Goal: Information Seeking & Learning: Learn about a topic

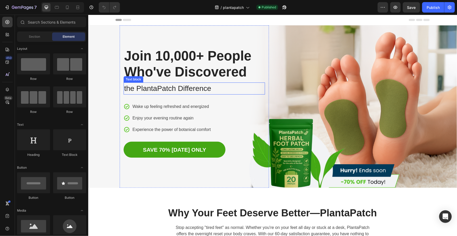
click at [241, 77] on h1 "Join 10,000+ People Who've Discovered" at bounding box center [193, 63] width 141 height 33
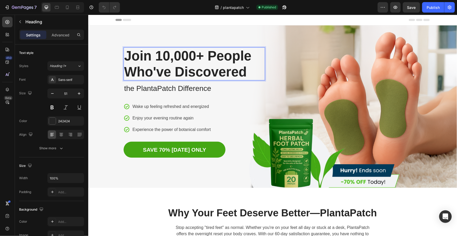
click at [244, 76] on p "Join 10,000+ People Who've Discovered" at bounding box center [194, 64] width 140 height 32
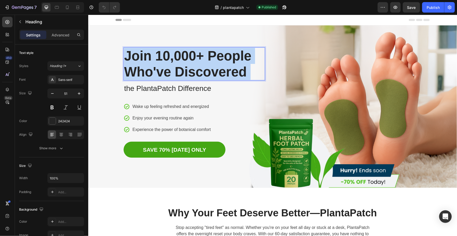
drag, startPoint x: 246, startPoint y: 73, endPoint x: 157, endPoint y: 64, distance: 89.0
click at [157, 64] on p "Join 10,000+ People Who've Discovered" at bounding box center [194, 64] width 140 height 32
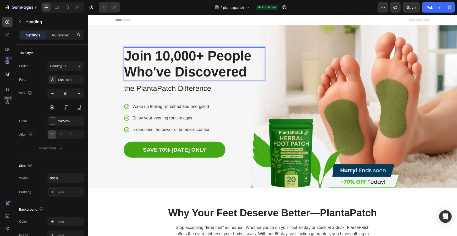
click at [127, 56] on p "Join 10,000+ People Who've Discovered" at bounding box center [194, 64] width 140 height 32
click at [233, 69] on p "Join 10,000+ People Who've Discovered" at bounding box center [194, 64] width 140 height 32
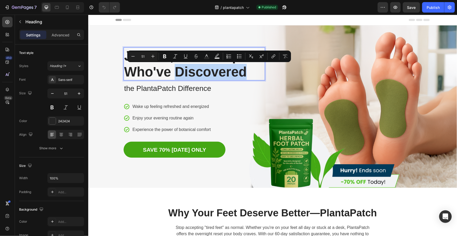
click at [246, 71] on p "Join 10,000+ People Who've Discovered" at bounding box center [194, 64] width 140 height 32
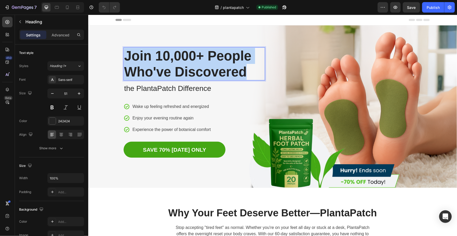
drag, startPoint x: 240, startPoint y: 70, endPoint x: 121, endPoint y: 54, distance: 119.5
click at [121, 54] on div "Join 10,000+ People Who've Discovered Heading 8 the PlantaPatch Difference Text…" at bounding box center [193, 106] width 149 height 162
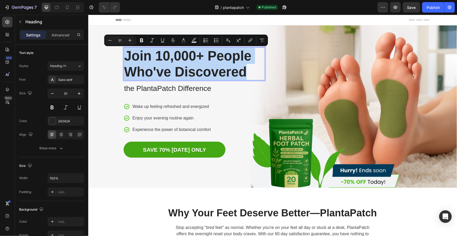
copy p "Join 10,000+ People Who've Discovered"
click at [285, 77] on div "Image Row Join 10,000+ People Who've Discovered Heading 8 the PlantaPatch Diffe…" at bounding box center [272, 106] width 306 height 162
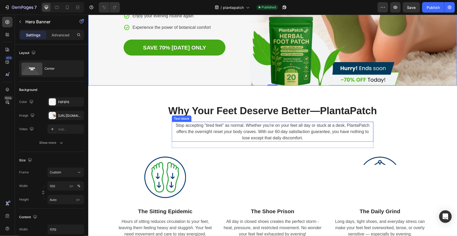
scroll to position [119, 0]
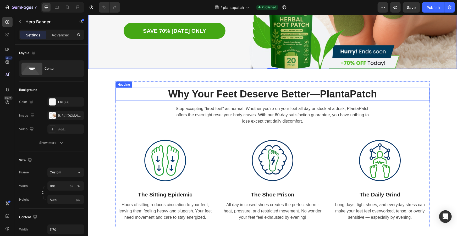
click at [363, 96] on h2 "Why Your Feet Deserve Better — PlantaPatch" at bounding box center [272, 93] width 314 height 13
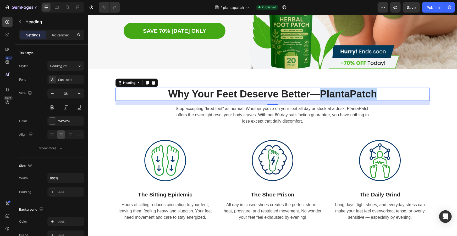
click at [363, 96] on h2 "Why Your Feet Deserve Better — PlantaPatch" at bounding box center [272, 93] width 314 height 13
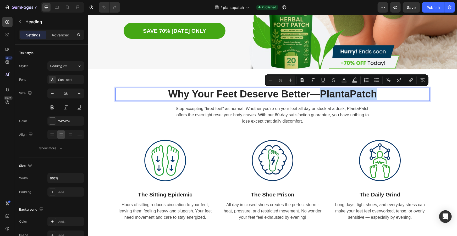
click at [371, 94] on p "Why Your Feet Deserve Better — PlantaPatch" at bounding box center [272, 94] width 313 height 12
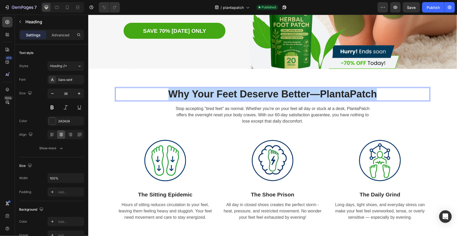
drag, startPoint x: 374, startPoint y: 94, endPoint x: 214, endPoint y: 43, distance: 167.5
click at [169, 92] on p "Why Your Feet Deserve Better — PlantaPatch" at bounding box center [272, 94] width 313 height 12
copy p "Why Your Feet Deserve Better — PlantaPatch"
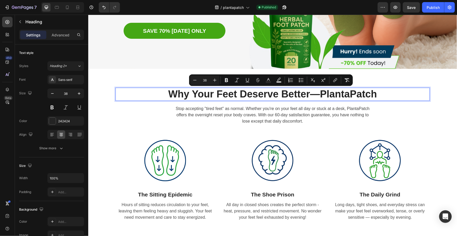
click at [334, 89] on p "Why Your Feet Deserve Better — PlantaPatch" at bounding box center [272, 94] width 313 height 12
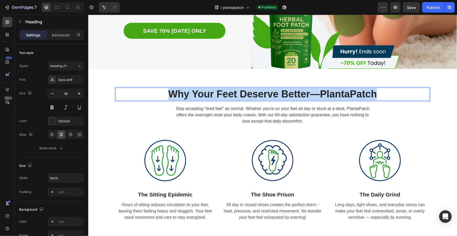
drag, startPoint x: 377, startPoint y: 93, endPoint x: 171, endPoint y: 89, distance: 206.4
click at [169, 90] on p "Why Your Feet Deserve Better — PlantaPatch" at bounding box center [272, 94] width 313 height 12
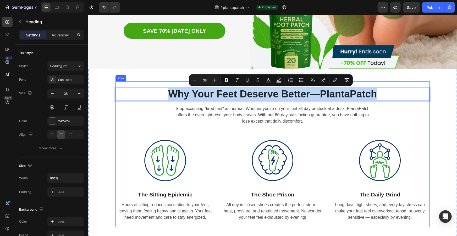
copy p "Why Your Feet Deserve Better — PlantaPatch"
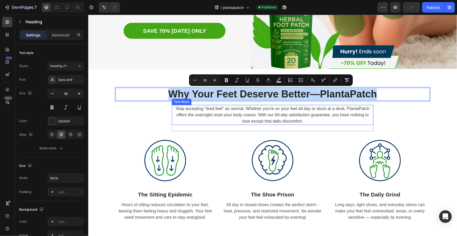
click at [277, 117] on p "Stop accepting "tired feet" as normal. Whether you're on your feet all day or s…" at bounding box center [272, 114] width 201 height 19
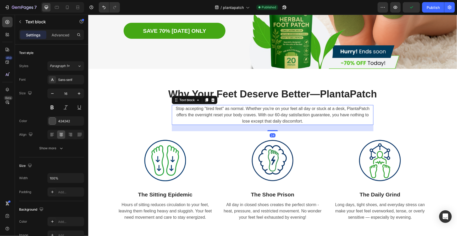
click at [293, 117] on p "Stop accepting "tired feet" as normal. Whether you're on your feet all day or s…" at bounding box center [272, 114] width 201 height 19
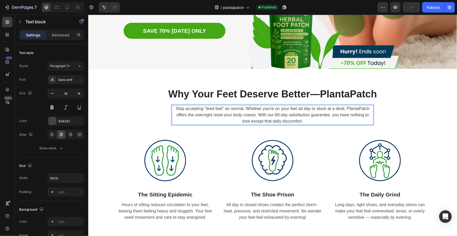
click at [301, 121] on p "Stop accepting "tired feet" as normal. Whether you're on your feet all day or s…" at bounding box center [272, 114] width 201 height 19
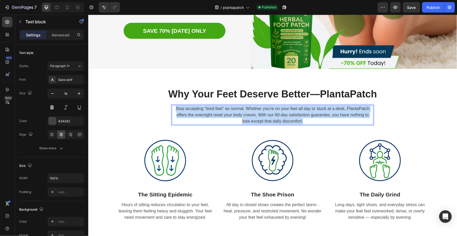
drag, startPoint x: 303, startPoint y: 120, endPoint x: 174, endPoint y: 106, distance: 129.1
click at [174, 106] on p "Stop accepting "tired feet" as normal. Whether you're on your feet all day or s…" at bounding box center [272, 114] width 201 height 19
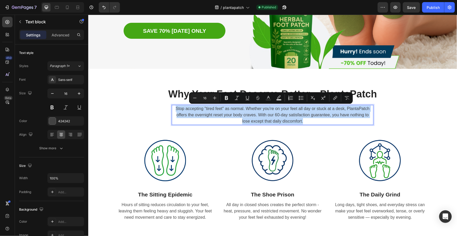
copy p "Stop accepting "tired feet" as normal. Whether you're on your feet all day or s…"
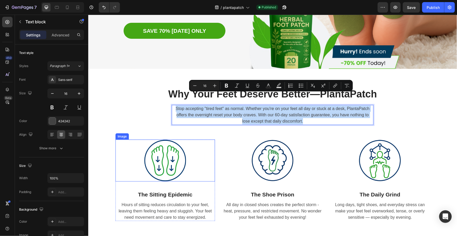
scroll to position [167, 0]
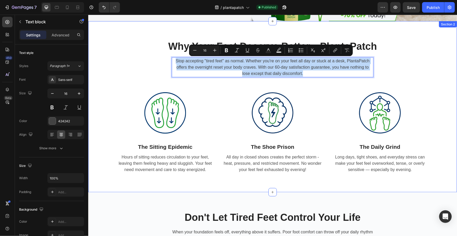
click at [439, 49] on div "Why Your Feet Deserve Better — PlantaPatch Heading Stop accepting "tired feet" …" at bounding box center [272, 107] width 361 height 146
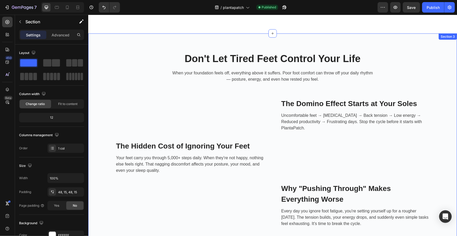
scroll to position [333, 0]
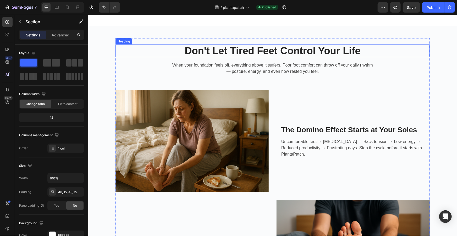
click at [312, 53] on strong "Don't Let Tired Feet Control Your Life" at bounding box center [272, 50] width 176 height 11
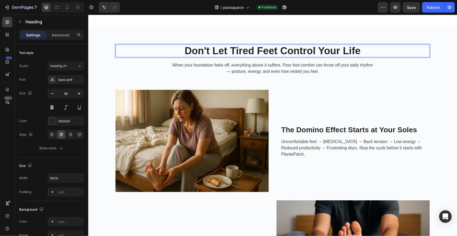
click at [355, 49] on strong "Don't Let Tired Feet Control Your Life" at bounding box center [272, 50] width 176 height 11
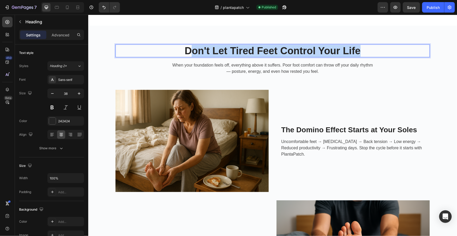
drag, startPoint x: 359, startPoint y: 50, endPoint x: 185, endPoint y: 48, distance: 174.7
click at [185, 49] on p "Don't Let Tired Feet Control Your Life" at bounding box center [272, 51] width 313 height 12
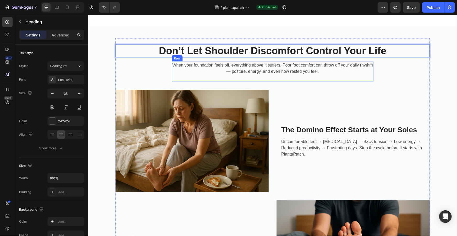
click at [302, 71] on p "When your foundation feels off, everything above it suffers. Poor foot comfort …" at bounding box center [272, 68] width 201 height 13
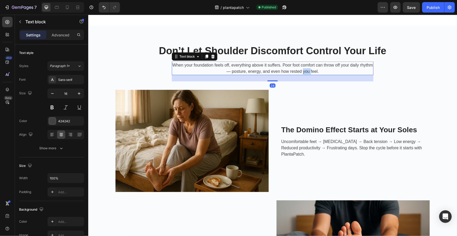
click at [302, 71] on p "When your foundation feels off, everything above it suffers. Poor foot comfort …" at bounding box center [272, 68] width 201 height 13
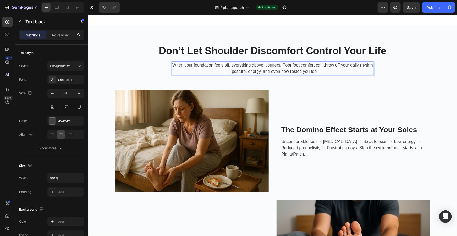
click at [317, 68] on p "When your foundation feels off, everything above it suffers. Poor foot comfort …" at bounding box center [272, 68] width 201 height 13
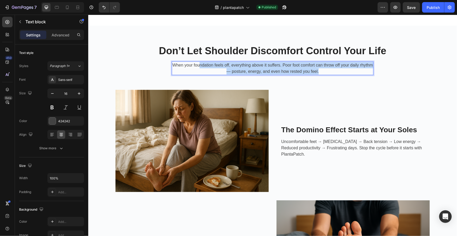
drag, startPoint x: 319, startPoint y: 70, endPoint x: 197, endPoint y: 64, distance: 122.4
click at [197, 64] on p "When your foundation feels off, everything above it suffers. Poor foot comfort …" at bounding box center [272, 68] width 201 height 13
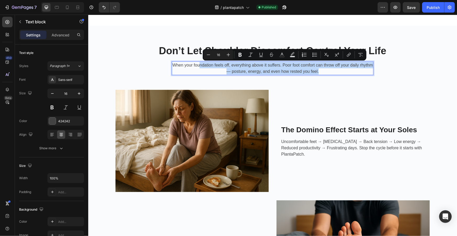
click at [373, 74] on div "⁠⁠⁠⁠⁠⁠⁠ Don’t Let Shoulder Discomfort Control Your Life Heading When your found…" at bounding box center [272, 228] width 314 height 369
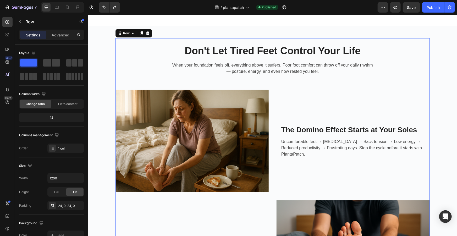
click at [300, 49] on strong "Don't Let Tired Feet Control Your Life" at bounding box center [272, 50] width 176 height 11
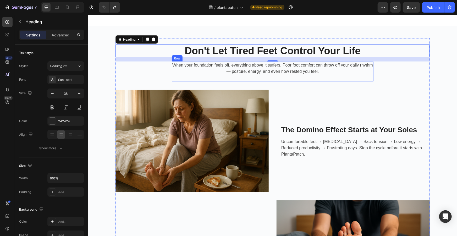
click at [321, 76] on div "When your foundation feels off, everything above it suffers. Poor foot comfort …" at bounding box center [273, 71] width 202 height 20
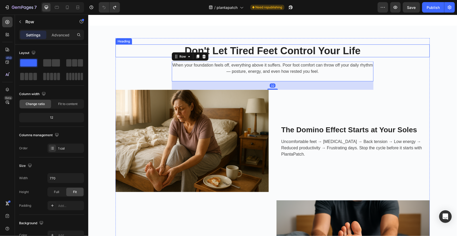
click at [286, 52] on strong "Don't Let Tired Feet Control Your Life" at bounding box center [272, 50] width 176 height 11
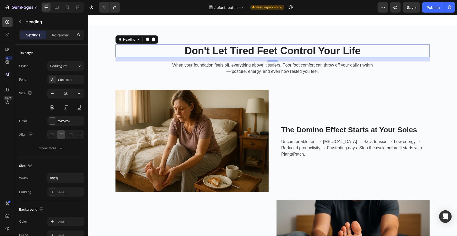
click at [271, 68] on p "When your foundation feels off, everything above it suffers. Poor foot comfort …" at bounding box center [272, 68] width 201 height 13
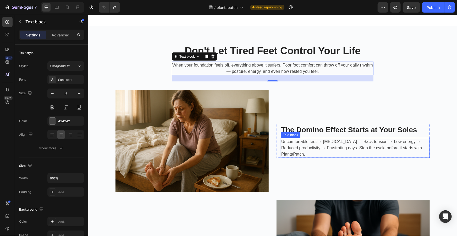
click at [345, 149] on p "Uncomfortable feet → [MEDICAL_DATA] → Back tension → Low energy → Reduced produ…" at bounding box center [355, 147] width 148 height 19
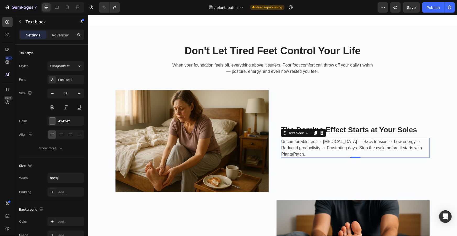
click at [345, 149] on p "Uncomfortable feet → [MEDICAL_DATA] → Back tension → Low energy → Reduced produ…" at bounding box center [355, 147] width 148 height 19
click at [420, 147] on p "Uncomfortable feet → [MEDICAL_DATA] → Back tension → Low energy → Reduced produ…" at bounding box center [355, 147] width 148 height 19
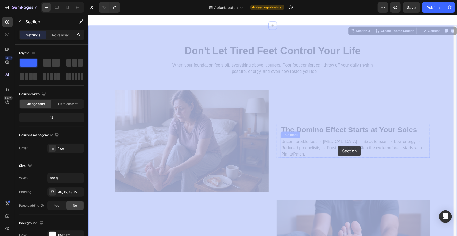
drag, startPoint x: 428, startPoint y: 152, endPoint x: 338, endPoint y: 146, distance: 90.3
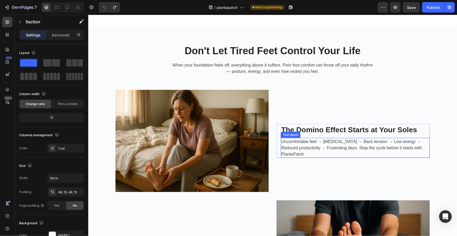
click at [413, 149] on p "Uncomfortable feet → [MEDICAL_DATA] → Back tension → Low energy → Reduced produ…" at bounding box center [355, 147] width 148 height 19
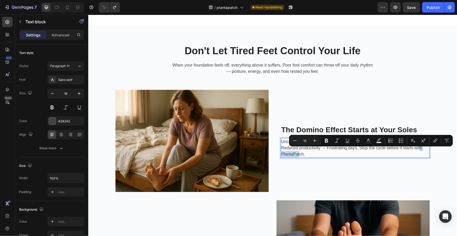
click at [419, 152] on p "Uncomfortable feet → [MEDICAL_DATA] → Back tension → Low energy → Reduced produ…" at bounding box center [355, 147] width 148 height 19
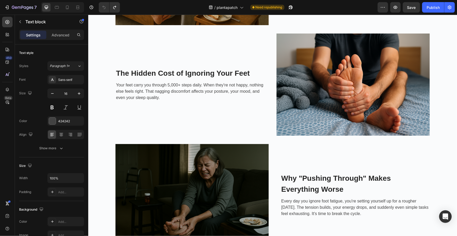
scroll to position [515, 0]
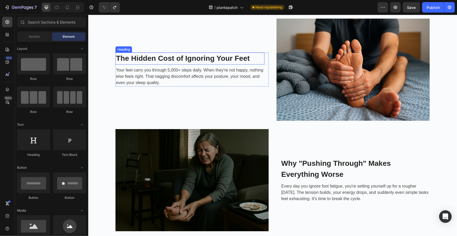
click at [241, 58] on h3 "The Hidden Cost of Ignoring Your Feet" at bounding box center [189, 58] width 149 height 12
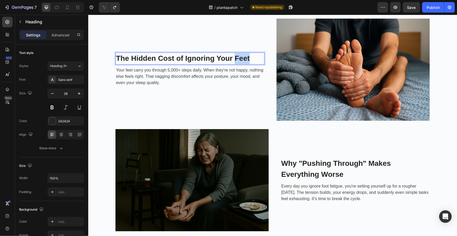
click at [253, 56] on p "The Hidden Cost of Ignoring Your Feet" at bounding box center [190, 58] width 148 height 11
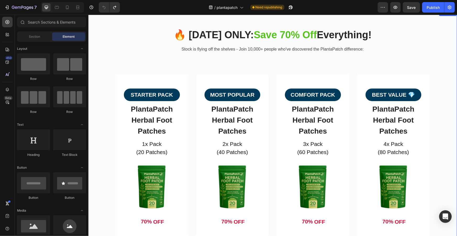
scroll to position [982, 0]
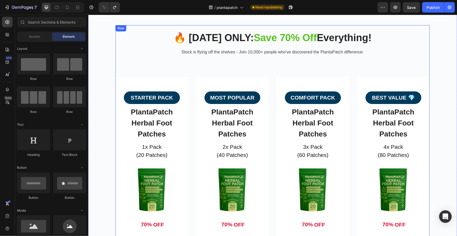
click at [357, 44] on div "🔥 [DATE] ONLY: Save 70% Off Everything! Heading Stock is flying off the shelves…" at bounding box center [272, 200] width 314 height 339
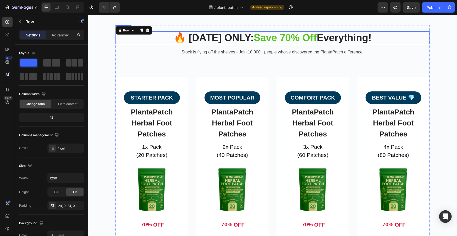
click at [367, 41] on strong "Everything!" at bounding box center [344, 37] width 55 height 11
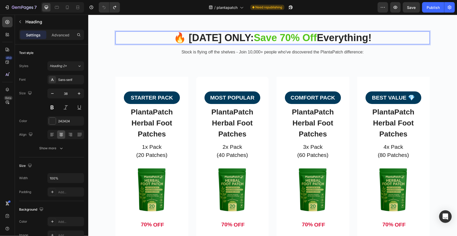
drag, startPoint x: 373, startPoint y: 38, endPoint x: 373, endPoint y: 43, distance: 4.2
click at [373, 38] on p "🔥 [DATE] ONLY: Save 70% Off Everything!" at bounding box center [272, 38] width 313 height 12
drag, startPoint x: 367, startPoint y: 36, endPoint x: 171, endPoint y: 37, distance: 196.4
click at [171, 37] on p "🔥 [DATE] ONLY: Save 70% Off Everything!" at bounding box center [272, 38] width 313 height 12
copy p "🔥 [DATE] ONLY: Save 70% Off Everything!"
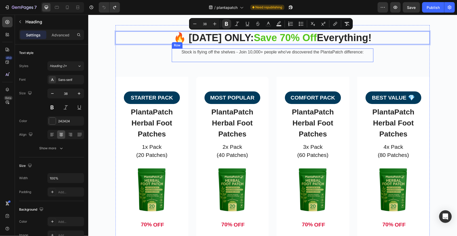
click at [384, 56] on div "🔥 [DATE] ONLY: Save 70% Off Everything! Heading 16 Stock is flying off the shel…" at bounding box center [272, 200] width 314 height 339
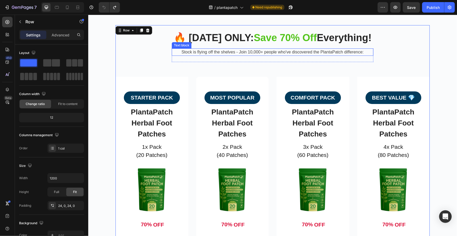
click at [349, 53] on span "Stock is flying off the shelves - Join 10,000+ people who've discovered the Pla…" at bounding box center [272, 51] width 182 height 4
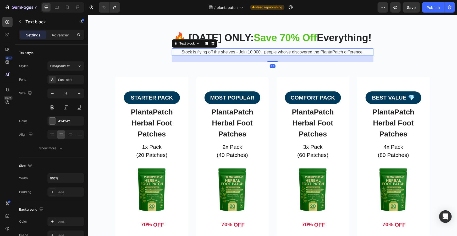
click at [360, 52] on span "Stock is flying off the shelves - Join 10,000+ people who've discovered the Pla…" at bounding box center [272, 51] width 182 height 4
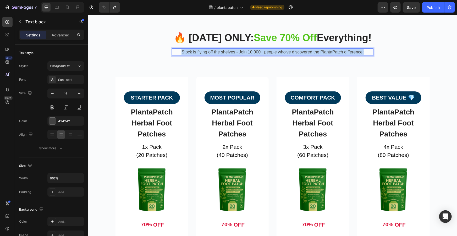
drag, startPoint x: 363, startPoint y: 52, endPoint x: 176, endPoint y: 51, distance: 187.2
click at [176, 51] on p "Stock is flying off the shelves - Join 10,000+ people who've discovered the Pla…" at bounding box center [272, 52] width 201 height 6
copy span "Stock is flying off the shelves - Join 10,000+ people who've discovered the Pla…"
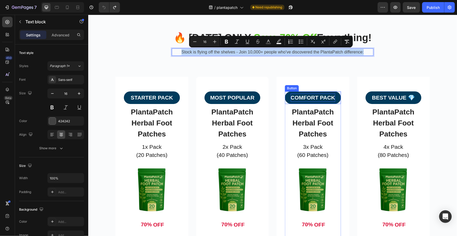
click at [331, 98] on p "COMFORT PACK" at bounding box center [312, 97] width 45 height 8
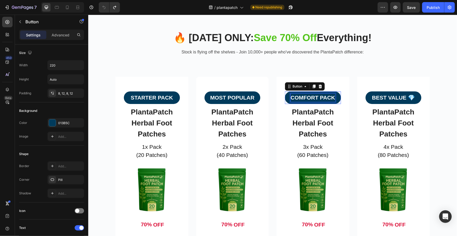
click at [331, 98] on p "COMFORT PACK" at bounding box center [312, 97] width 45 height 8
click at [332, 97] on p "COMFORT PACK" at bounding box center [312, 97] width 45 height 8
drag, startPoint x: 332, startPoint y: 97, endPoint x: 292, endPoint y: 97, distance: 39.3
click at [294, 97] on p "COMFORT PACK" at bounding box center [312, 97] width 45 height 8
drag, startPoint x: 295, startPoint y: 97, endPoint x: 334, endPoint y: 97, distance: 39.3
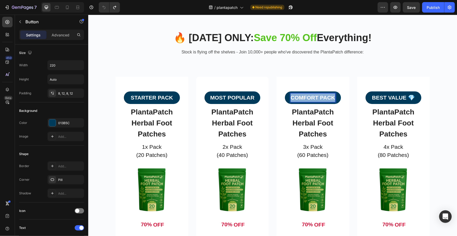
click at [334, 97] on button "COMFORT PACK" at bounding box center [313, 97] width 56 height 13
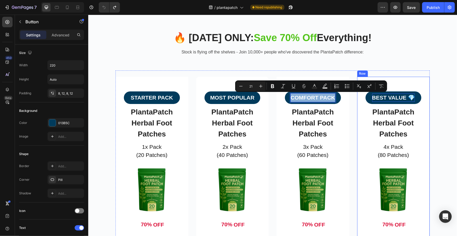
click at [408, 98] on p "BEST VALUE 💎" at bounding box center [393, 97] width 43 height 8
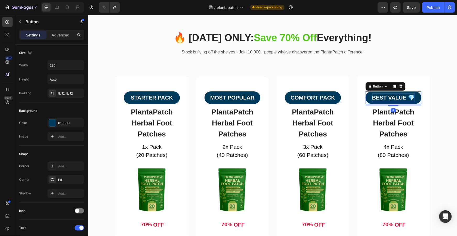
click at [406, 97] on p "BEST VALUE 💎" at bounding box center [393, 97] width 43 height 8
drag, startPoint x: 371, startPoint y: 97, endPoint x: 406, endPoint y: 96, distance: 35.4
click at [406, 96] on p "BEST VALUE 💎" at bounding box center [393, 97] width 43 height 8
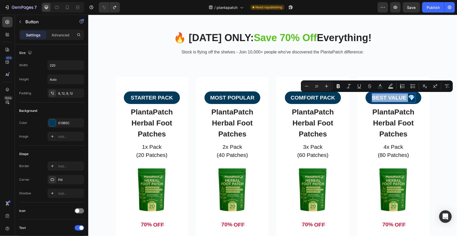
click at [381, 94] on p "BEST VALUE 💎" at bounding box center [393, 97] width 43 height 8
drag, startPoint x: 371, startPoint y: 96, endPoint x: 404, endPoint y: 98, distance: 32.8
click at [404, 98] on p "BEST VALUE 💎" at bounding box center [393, 97] width 43 height 8
copy p "BEST VALUE"
click at [407, 97] on p "BEST VALUE 💎" at bounding box center [393, 97] width 43 height 8
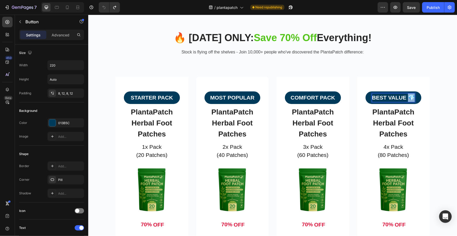
drag, startPoint x: 407, startPoint y: 97, endPoint x: 414, endPoint y: 97, distance: 6.3
click at [414, 97] on button "BEST VALUE 💎" at bounding box center [393, 97] width 56 height 13
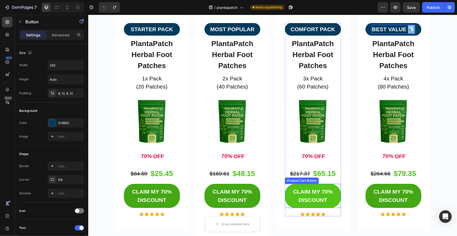
scroll to position [1149, 0]
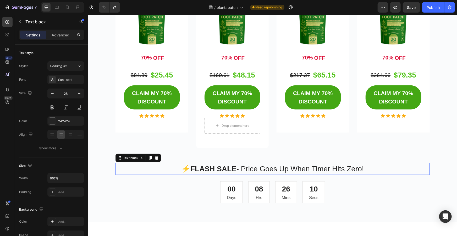
click at [356, 167] on p "⚡ FLASH SALE - Price Goes Up When Timer Hits Zero!" at bounding box center [272, 168] width 313 height 11
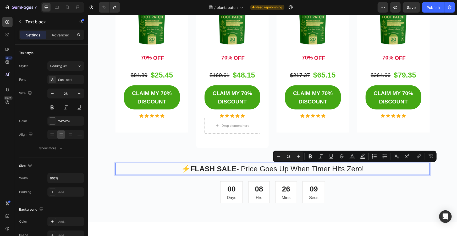
click at [363, 169] on p "⚡ FLASH SALE - Price Goes Up When Timer Hits Zero!" at bounding box center [272, 168] width 313 height 11
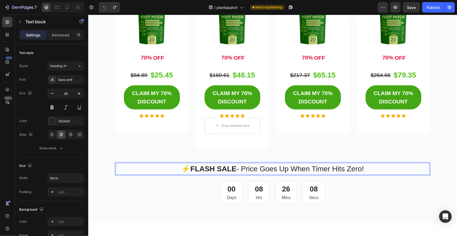
drag, startPoint x: 368, startPoint y: 168, endPoint x: 161, endPoint y: 173, distance: 206.9
click at [161, 173] on p "⚡ FLASH SALE - Price Goes Up When Timer Hits Zero!" at bounding box center [272, 168] width 313 height 11
copy p "⚡ FLASH SALE - Price Goes Up When Timer Hits Zero!"
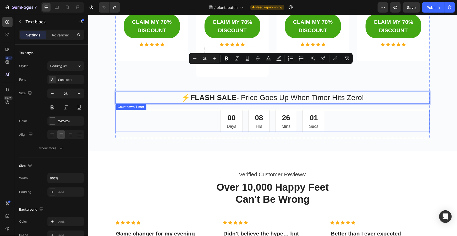
scroll to position [1268, 0]
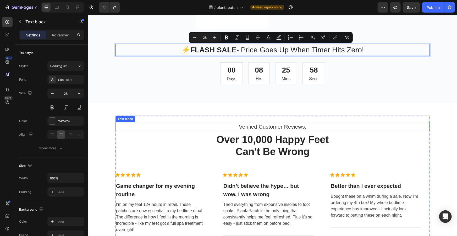
click at [300, 123] on p "Verified Customer Reviews:" at bounding box center [272, 126] width 313 height 8
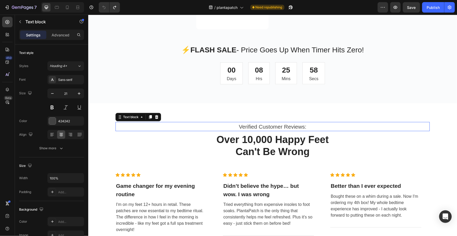
click at [300, 123] on p "Verified Customer Reviews:" at bounding box center [272, 126] width 313 height 8
click at [303, 125] on p "Verified Customer Reviews:" at bounding box center [272, 126] width 313 height 8
drag, startPoint x: 303, startPoint y: 126, endPoint x: 295, endPoint y: 126, distance: 8.9
click at [279, 127] on p "Verified Customer Reviews:" at bounding box center [272, 126] width 313 height 8
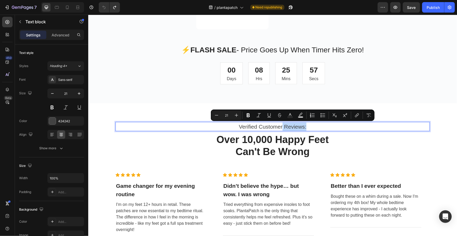
click at [305, 126] on p "Verified Customer Reviews:" at bounding box center [272, 126] width 313 height 8
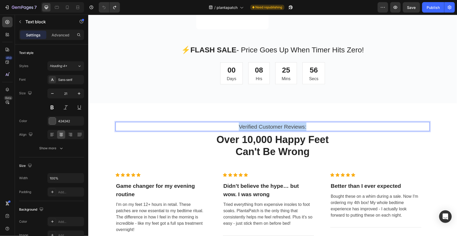
drag, startPoint x: 306, startPoint y: 126, endPoint x: 237, endPoint y: 125, distance: 68.3
click at [237, 125] on p "Verified Customer Reviews:" at bounding box center [272, 126] width 313 height 8
copy p "Verified Customer Reviews:"
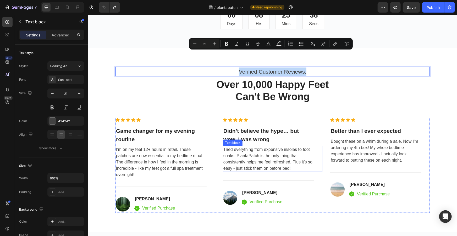
scroll to position [1340, 0]
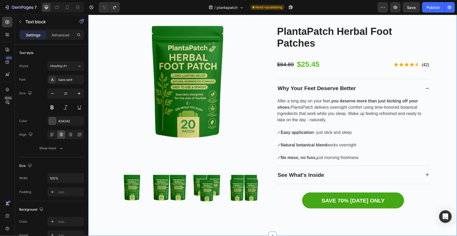
type input "16"
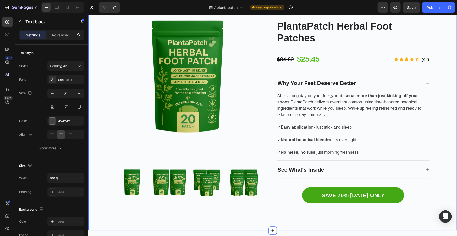
scroll to position [1530, 0]
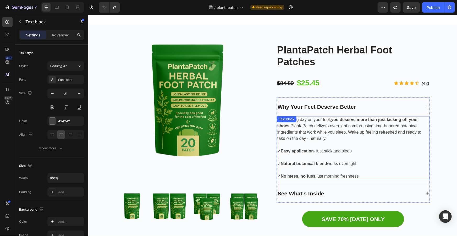
click at [397, 122] on p "After a long day on your feet, you deserve more than just kicking off your shoe…" at bounding box center [353, 128] width 152 height 25
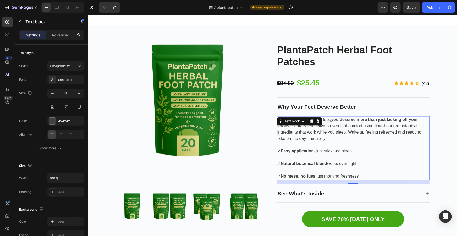
click at [333, 137] on p "After a long day on your feet, you deserve more than just kicking off your shoe…" at bounding box center [353, 128] width 152 height 25
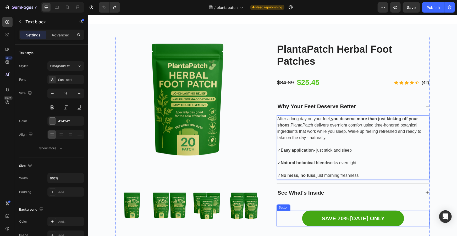
scroll to position [1601, 0]
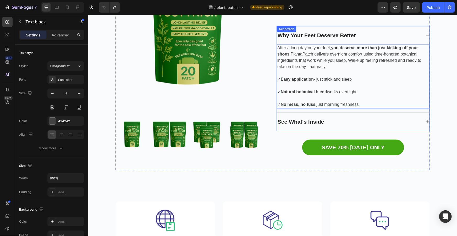
click at [321, 117] on p "See What's Inside" at bounding box center [300, 121] width 47 height 8
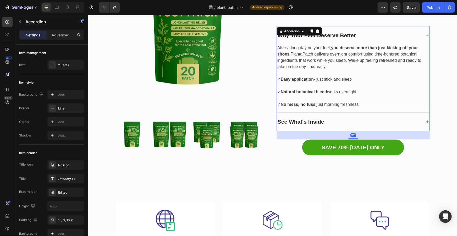
click at [320, 119] on p "See What's Inside" at bounding box center [300, 121] width 47 height 8
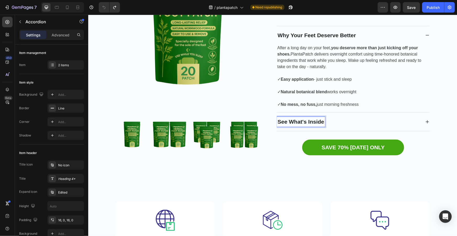
click at [322, 123] on p "See What's Inside" at bounding box center [300, 121] width 47 height 8
drag, startPoint x: 322, startPoint y: 121, endPoint x: 278, endPoint y: 119, distance: 44.0
click at [278, 119] on p "See What's Inside" at bounding box center [300, 121] width 47 height 8
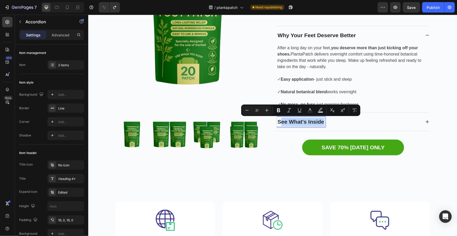
copy p "ee What's Inside"
drag, startPoint x: 309, startPoint y: 121, endPoint x: 313, endPoint y: 121, distance: 3.9
click at [309, 121] on p "See What's Inside" at bounding box center [300, 121] width 47 height 8
click at [319, 121] on p "See What's Inside" at bounding box center [300, 121] width 47 height 8
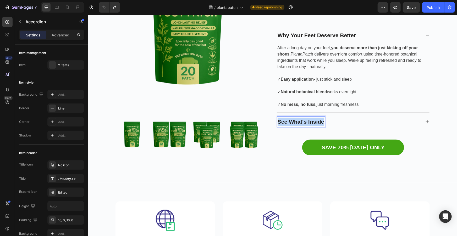
drag, startPoint x: 322, startPoint y: 121, endPoint x: 276, endPoint y: 120, distance: 45.8
click at [277, 120] on p "See What's Inside" at bounding box center [300, 121] width 47 height 8
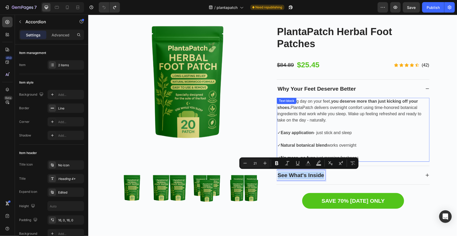
scroll to position [1649, 0]
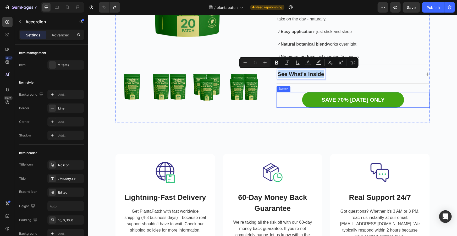
click at [430, 113] on div "Product Images PlantaPatch Herbal Foot Patches Product Title $84.89 Product Pri…" at bounding box center [272, 20] width 361 height 204
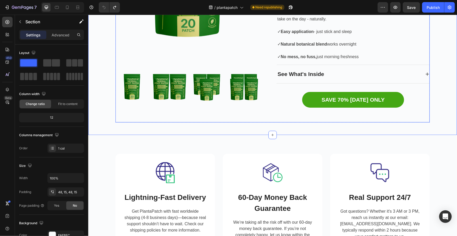
click at [418, 75] on div "See What's Inside" at bounding box center [349, 74] width 144 height 10
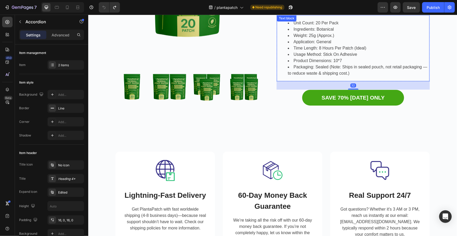
scroll to position [1601, 0]
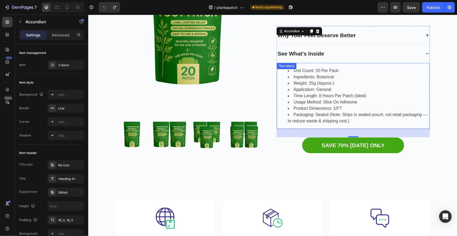
click at [342, 118] on li "Packaging: Sealed (Note: Ships in sealed pouch, not retail packaging — to reduc…" at bounding box center [358, 117] width 141 height 13
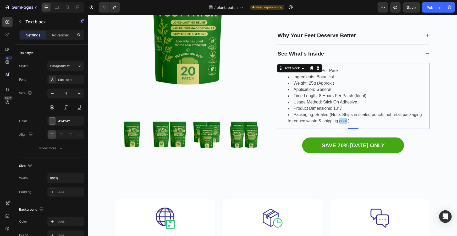
click at [342, 118] on li "Packaging: Sealed (Note: Ships in sealed pouch, not retail packaging — to reduc…" at bounding box center [358, 117] width 141 height 13
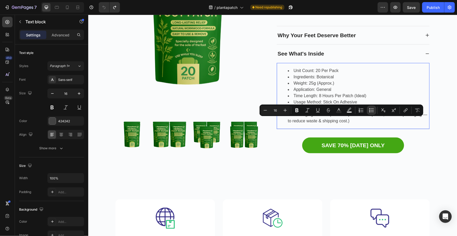
click at [346, 118] on li "Packaging: Sealed (Note: Ships in sealed pouch, not retail packaging — to reduc…" at bounding box center [358, 117] width 141 height 13
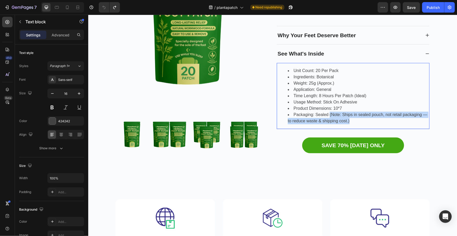
drag, startPoint x: 347, startPoint y: 120, endPoint x: 328, endPoint y: 114, distance: 20.4
click at [328, 114] on li "Packaging: Sealed (Note: Ships in sealed pouch, not retail packaging — to reduc…" at bounding box center [358, 117] width 141 height 13
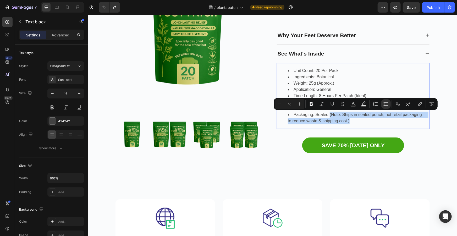
click at [440, 70] on div "Product Images PlantaPatch Herbal Foot Patches Product Title $84.89 Product Pri…" at bounding box center [272, 66] width 361 height 202
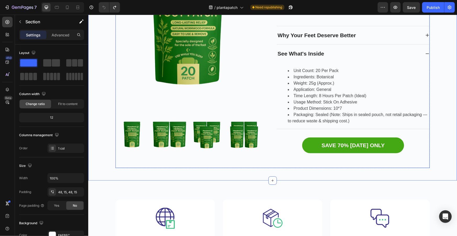
click at [350, 131] on div "PlantaPatch Herbal Foot Patches Product Title $84.89 Product Price Product Pric…" at bounding box center [352, 67] width 153 height 190
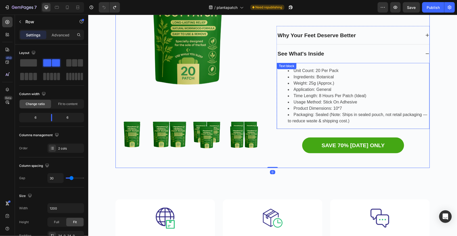
click at [350, 125] on div "Unit Count: 20 Per Pack Ingredients: Botanical Weight: 25g (Approx.) Applicatio…" at bounding box center [353, 96] width 153 height 66
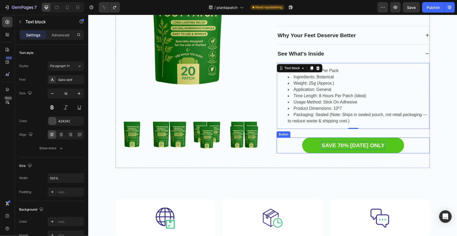
click at [374, 146] on p "SAVE 70% [DATE] ONLY" at bounding box center [352, 145] width 63 height 8
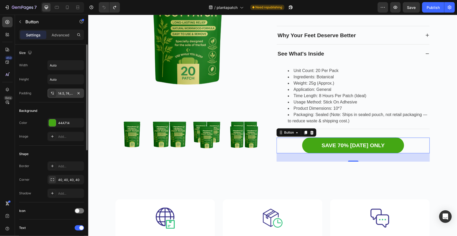
click at [63, 91] on div "14.5, 74, 14.5, 74" at bounding box center [65, 93] width 15 height 5
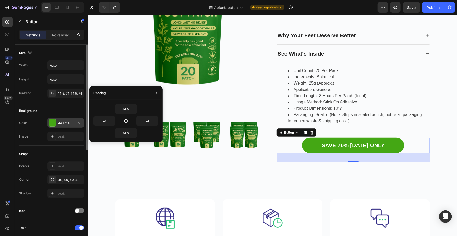
click at [68, 121] on div "44A714" at bounding box center [65, 123] width 15 height 5
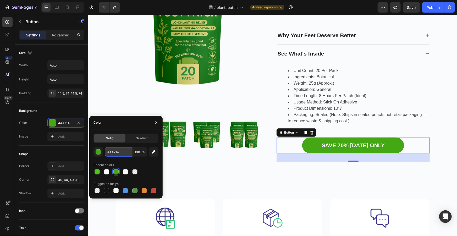
click at [119, 151] on input "44A714" at bounding box center [118, 151] width 27 height 9
click at [61, 148] on div "Shape Border Add... Corner 40, 40, 40, 40 Shadow Add..." at bounding box center [51, 174] width 65 height 57
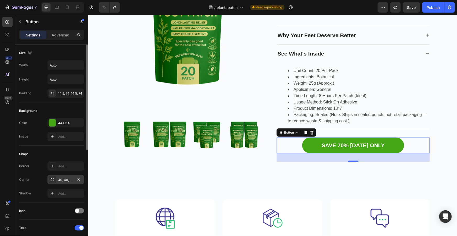
click at [64, 178] on div "40, 40, 40, 40" at bounding box center [65, 180] width 15 height 5
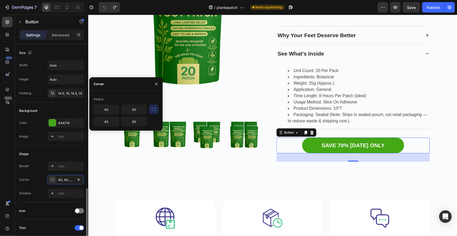
scroll to position [95, 0]
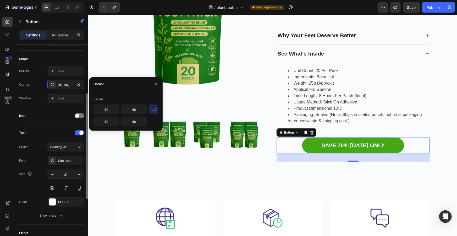
click at [39, 124] on div "Text Styles Heading 4* Font Sans-serif Size 21 Color FFFFFF Show more" at bounding box center [51, 174] width 65 height 100
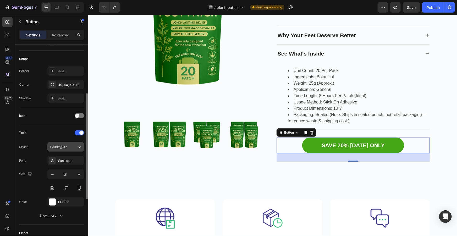
click at [67, 145] on span "Heading 4*" at bounding box center [58, 147] width 17 height 5
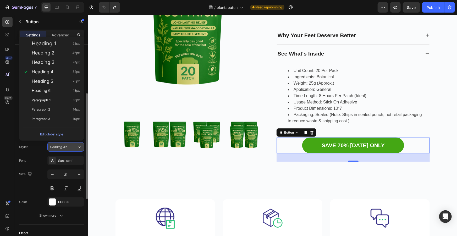
click at [67, 145] on span "Heading 4*" at bounding box center [58, 147] width 17 height 5
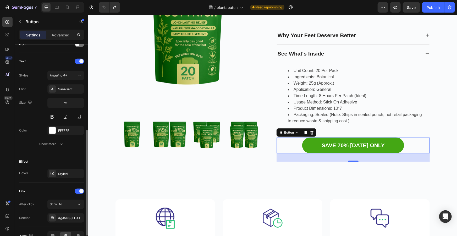
scroll to position [196, 0]
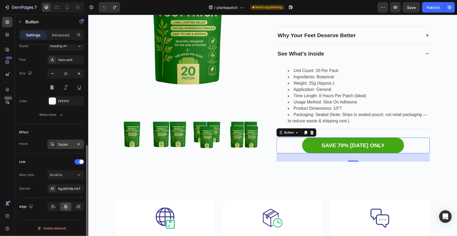
click at [63, 143] on div "Styled" at bounding box center [65, 144] width 15 height 5
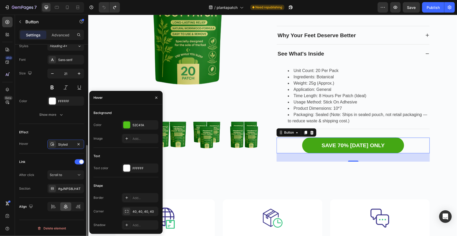
click at [65, 124] on div "Effect Hover Styled" at bounding box center [51, 139] width 65 height 30
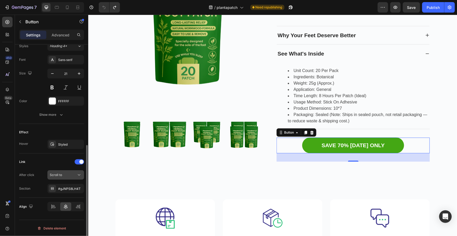
click at [59, 174] on span "Scroll to" at bounding box center [56, 175] width 12 height 4
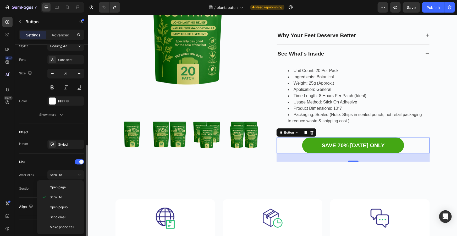
click at [43, 161] on div "Link" at bounding box center [51, 162] width 65 height 8
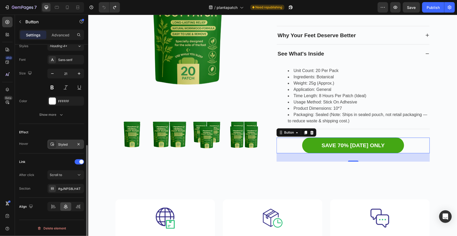
click at [58, 146] on div "Styled" at bounding box center [65, 144] width 37 height 9
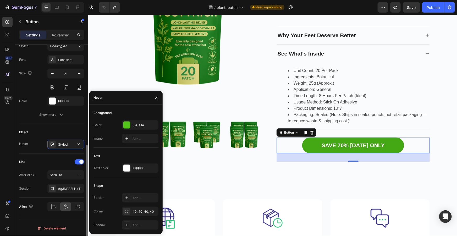
click at [58, 130] on div "Effect" at bounding box center [51, 132] width 65 height 8
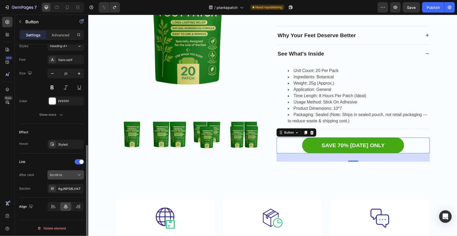
click at [72, 174] on div "Scroll to" at bounding box center [63, 175] width 27 height 5
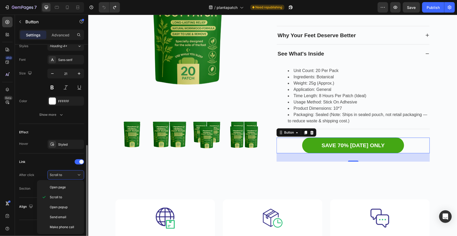
drag, startPoint x: 73, startPoint y: 173, endPoint x: 71, endPoint y: 179, distance: 6.2
click at [73, 173] on div "Scroll to" at bounding box center [63, 175] width 27 height 5
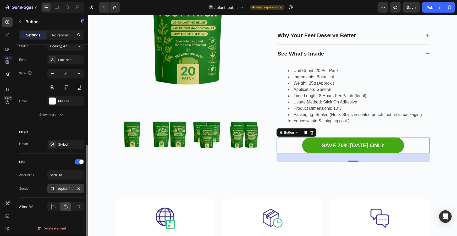
click at [70, 186] on div "#gJNPS8LH4T" at bounding box center [65, 188] width 15 height 5
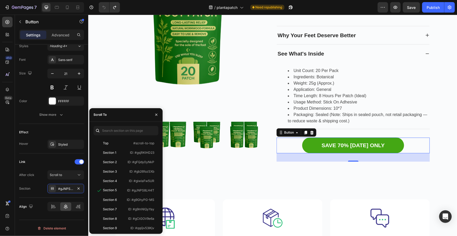
click at [156, 114] on icon "button" at bounding box center [156, 115] width 4 height 4
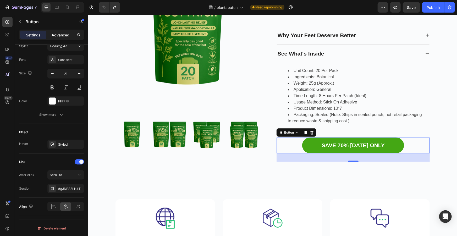
click at [66, 29] on div "Button" at bounding box center [45, 22] width 60 height 15
click at [64, 34] on p "Advanced" at bounding box center [61, 34] width 18 height 5
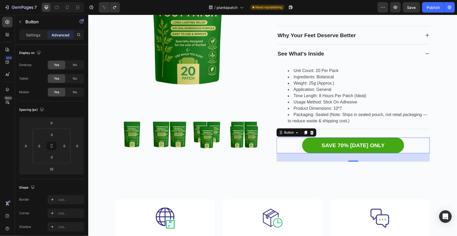
scroll to position [157, 0]
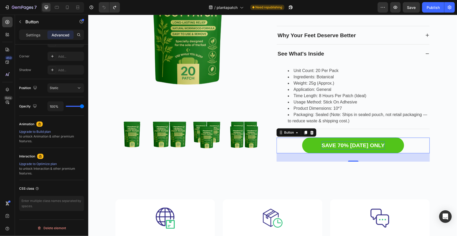
click at [373, 144] on p "SAVE 70% [DATE] ONLY" at bounding box center [352, 145] width 63 height 8
click at [379, 144] on p "SAVE 70% [DATE] ONLY" at bounding box center [352, 145] width 63 height 8
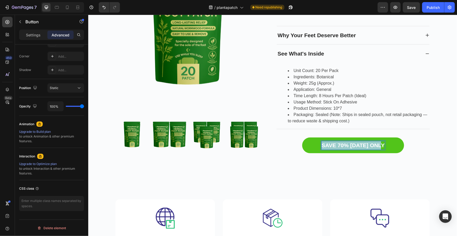
drag, startPoint x: 381, startPoint y: 144, endPoint x: 321, endPoint y: 145, distance: 60.5
click at [321, 145] on p "SAVE 70% [DATE] ONLY" at bounding box center [352, 145] width 63 height 8
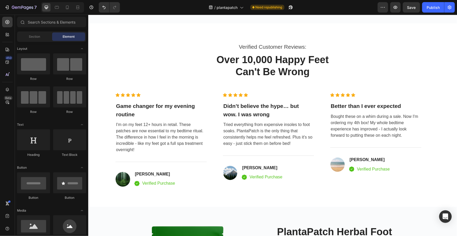
scroll to position [1340, 0]
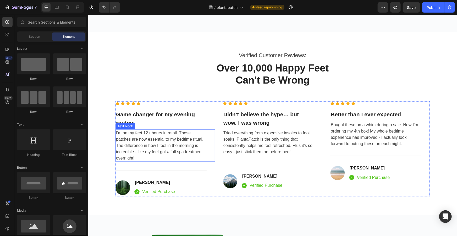
click at [157, 138] on p "I'm on my feet 12+ hours in retail. These patches are now essential to my bedti…" at bounding box center [161, 145] width 90 height 31
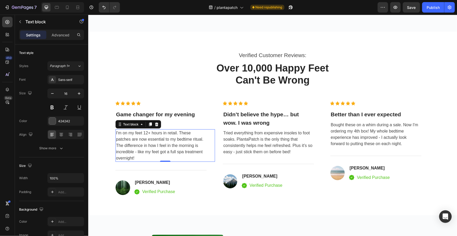
click at [150, 151] on p "I'm on my feet 12+ hours in retail. These patches are now essential to my bedti…" at bounding box center [161, 145] width 90 height 31
click at [115, 189] on img at bounding box center [122, 187] width 15 height 15
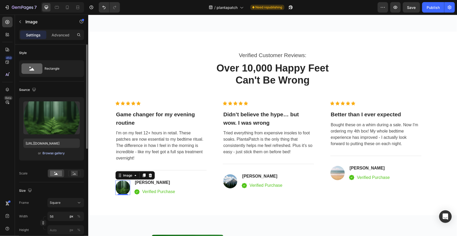
click at [50, 155] on div "Browse gallery" at bounding box center [54, 153] width 22 height 5
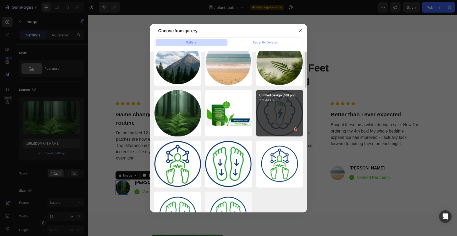
scroll to position [47, 0]
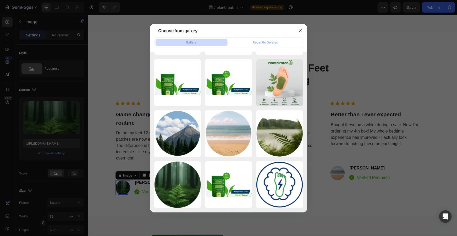
click at [375, 69] on div at bounding box center [228, 118] width 457 height 236
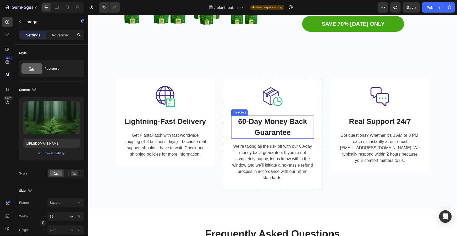
scroll to position [1744, 0]
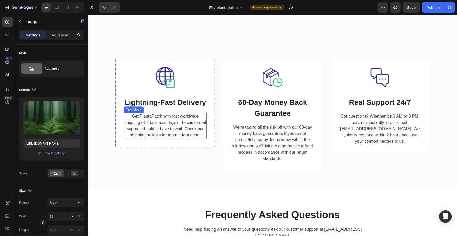
click at [157, 120] on span "Get PlantaPatch with fast worldwide shipping (4-8 business days)—because real s…" at bounding box center [164, 125] width 81 height 23
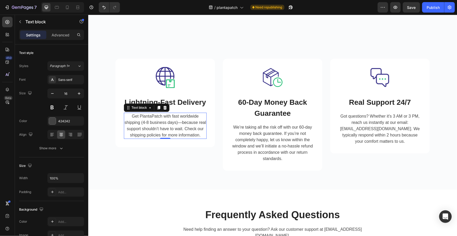
click at [157, 120] on span "Get PlantaPatch with fast worldwide shipping (4-8 business days)—because real s…" at bounding box center [164, 125] width 81 height 23
click at [166, 122] on span "Get PlantaPatch with fast worldwide shipping (4-8 business days)—because real s…" at bounding box center [164, 125] width 81 height 23
click at [172, 122] on span "Get PlantaPatch with fast worldwide shipping (4-8 business days)—because real s…" at bounding box center [164, 125] width 81 height 23
click at [174, 121] on span "Get PlantaPatch with fast worldwide shipping (4-8 business days)—because real s…" at bounding box center [164, 125] width 81 height 23
drag, startPoint x: 174, startPoint y: 121, endPoint x: 140, endPoint y: 123, distance: 33.5
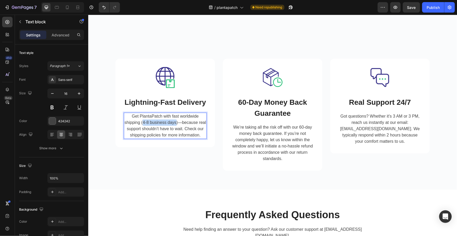
click at [140, 123] on span "Get PlantaPatch with fast worldwide shipping (4-8 business days)—because real s…" at bounding box center [164, 125] width 81 height 23
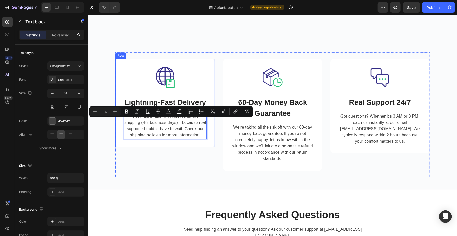
click at [176, 136] on span "Get PlantaPatch with fast worldwide shipping (4-8 business days)—because real s…" at bounding box center [164, 125] width 81 height 23
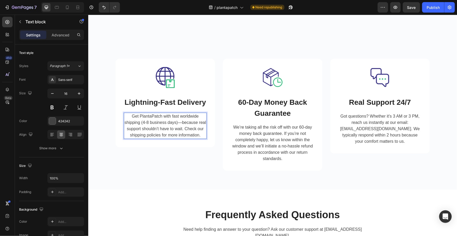
click at [135, 126] on span "Get PlantaPatch with fast worldwide shipping (4-8 business days)—because real s…" at bounding box center [164, 125] width 81 height 23
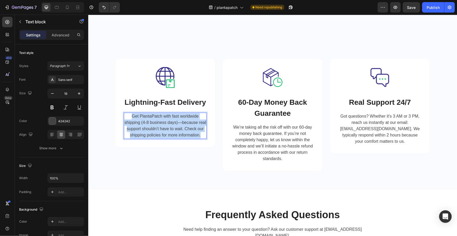
drag, startPoint x: 129, startPoint y: 114, endPoint x: 199, endPoint y: 137, distance: 73.0
click at [199, 137] on p "Get PlantaPatch with fast worldwide shipping (4-8 business days)—because real s…" at bounding box center [165, 125] width 82 height 25
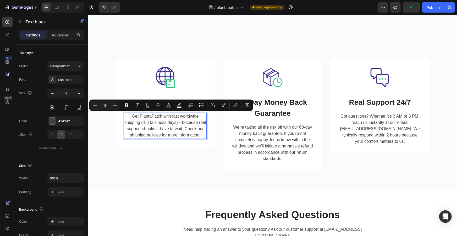
click at [170, 126] on span "Get PlantaPatch with fast worldwide shipping (4-8 business days)—because real s…" at bounding box center [164, 125] width 81 height 23
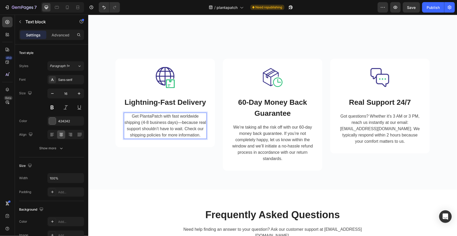
click at [201, 102] on h2 "Lightning-Fast Delivery" at bounding box center [165, 102] width 83 height 12
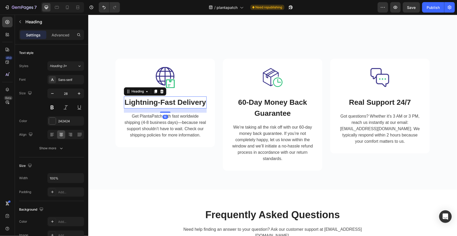
click at [202, 105] on h2 "Lightning-Fast Delivery" at bounding box center [165, 102] width 83 height 12
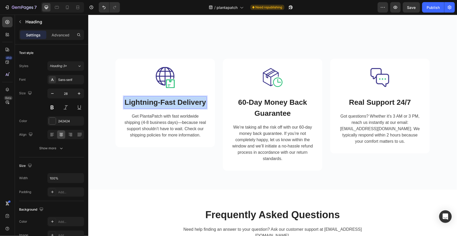
drag, startPoint x: 198, startPoint y: 103, endPoint x: 122, endPoint y: 100, distance: 76.0
click at [124, 100] on h2 "Lightning-Fast Delivery" at bounding box center [165, 102] width 83 height 12
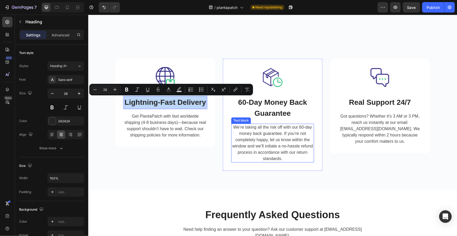
click at [274, 125] on span "We’re taking all the risk off with our 60-day money back guarantee. If you’re n…" at bounding box center [272, 143] width 81 height 36
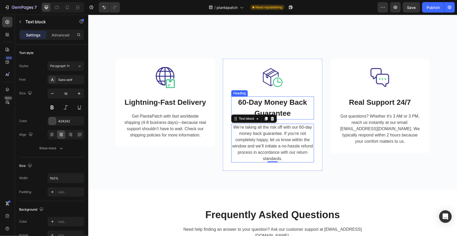
click at [279, 106] on h2 "60-Day Money Back Guarantee" at bounding box center [272, 107] width 83 height 23
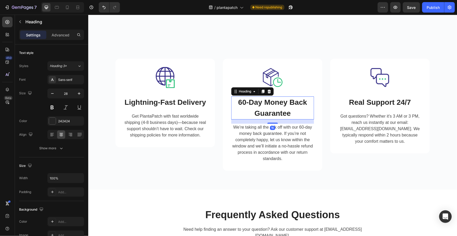
click at [291, 110] on h2 "60-Day Money Back Guarantee" at bounding box center [272, 107] width 83 height 23
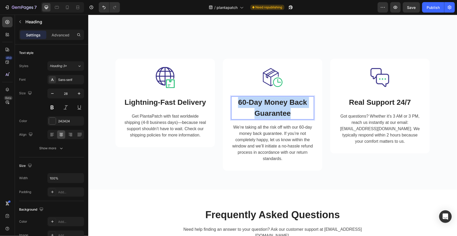
drag, startPoint x: 291, startPoint y: 113, endPoint x: 232, endPoint y: 97, distance: 61.0
click at [232, 97] on p "60-Day Money Back Guarantee" at bounding box center [272, 108] width 82 height 22
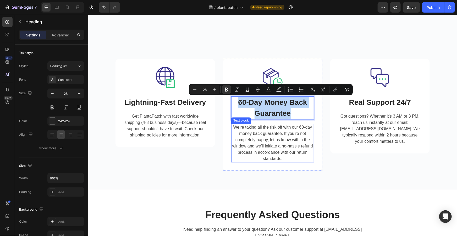
click at [268, 140] on span "We’re taking all the risk off with our 60-day money back guarantee. If you’re n…" at bounding box center [272, 143] width 81 height 36
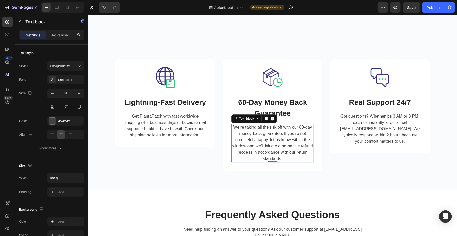
click at [286, 156] on p "We’re taking all the risk off with our 60-day money back guarantee. If you’re n…" at bounding box center [272, 143] width 82 height 38
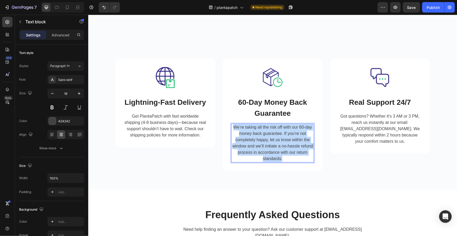
drag, startPoint x: 283, startPoint y: 157, endPoint x: 229, endPoint y: 125, distance: 62.6
click at [231, 125] on p "We’re taking all the risk off with our 60-day money back guarantee. If you’re n…" at bounding box center [272, 143] width 82 height 38
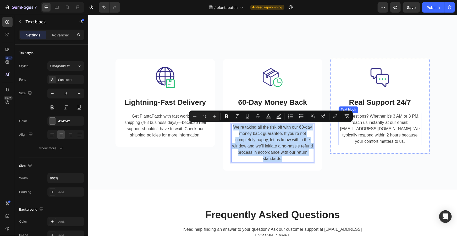
click at [385, 125] on p "Got questions? Whether it's 3 AM or 3 PM, reach us instantly at our email: [EMA…" at bounding box center [380, 128] width 82 height 31
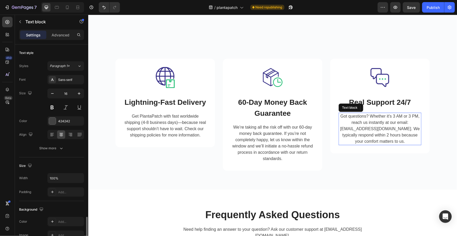
scroll to position [103, 0]
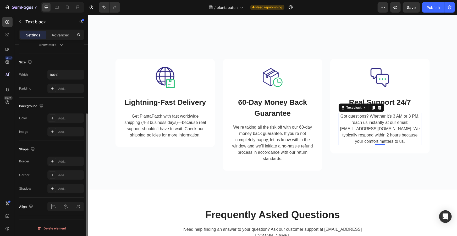
click at [395, 134] on span "Got questions? Whether it's 3 AM or 3 PM, reach us instantly at our email: [EMA…" at bounding box center [380, 129] width 80 height 30
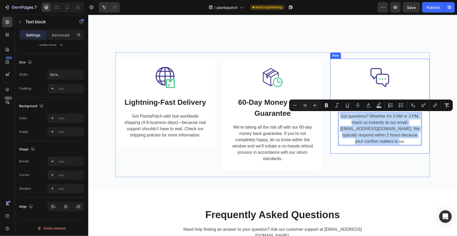
drag, startPoint x: 402, startPoint y: 139, endPoint x: 336, endPoint y: 116, distance: 70.5
click at [336, 116] on div "Image Real Support 24/7 Heading Got questions? Whether it's 3 AM or 3 PM, reach…" at bounding box center [380, 105] width 100 height 95
click at [376, 124] on p "Got questions? Whether it's 3 AM or 3 PM, reach us instantly at our email: [EMA…" at bounding box center [380, 128] width 82 height 31
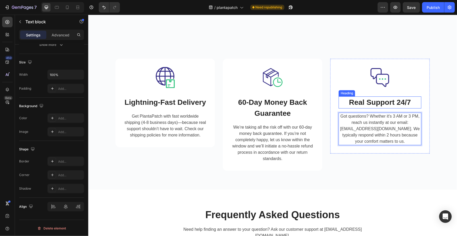
click at [404, 104] on strong "Real Support 24/7" at bounding box center [380, 102] width 62 height 8
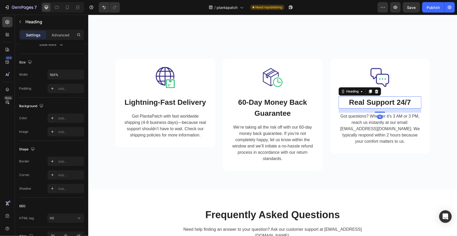
scroll to position [0, 0]
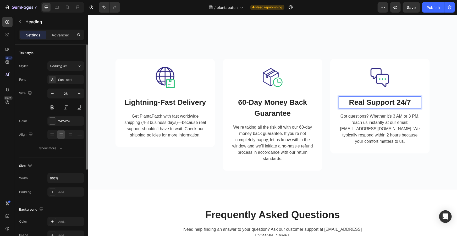
click at [407, 102] on strong "Real Support 24/7" at bounding box center [380, 102] width 62 height 8
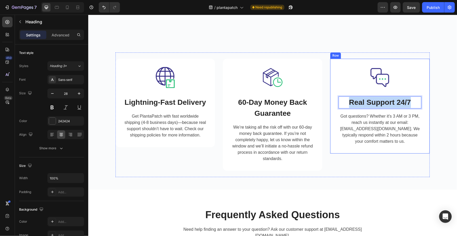
drag, startPoint x: 410, startPoint y: 102, endPoint x: 331, endPoint y: 99, distance: 78.6
click at [331, 99] on div "Image Real Support 24/7 Heading 16 Got questions? Whether it's 3 AM or 3 PM, re…" at bounding box center [380, 105] width 100 height 95
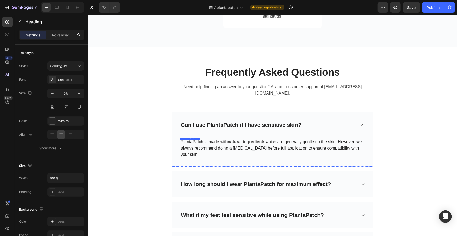
scroll to position [1887, 0]
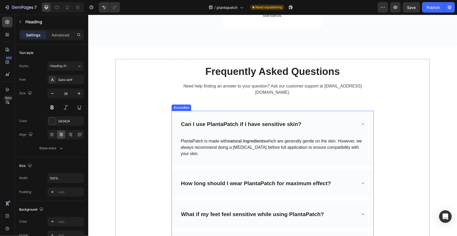
click at [353, 178] on div "How long should I wear PlantaPatch for maximum effect?" at bounding box center [268, 183] width 176 height 10
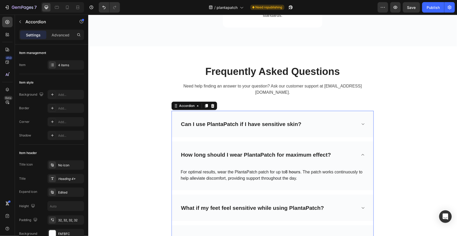
click at [329, 150] on div "How long should I wear PlantaPatch for maximum effect?" at bounding box center [256, 155] width 152 height 10
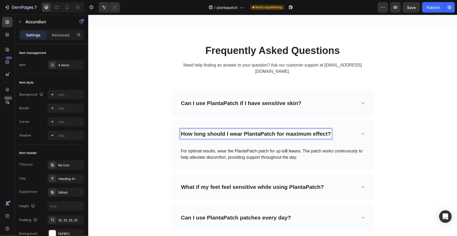
scroll to position [1911, 0]
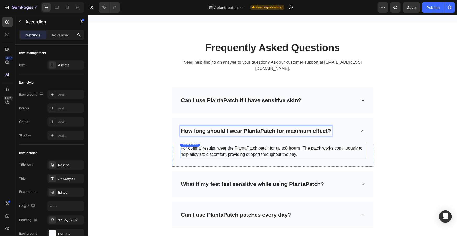
click at [310, 145] on p "For optimal results, wear the PlantaPatch patch for up to 8 hours . The patch w…" at bounding box center [272, 151] width 184 height 13
click at [309, 145] on p "For optimal results, wear the PlantaPatch patch for up to 8 hours . The patch w…" at bounding box center [272, 151] width 184 height 13
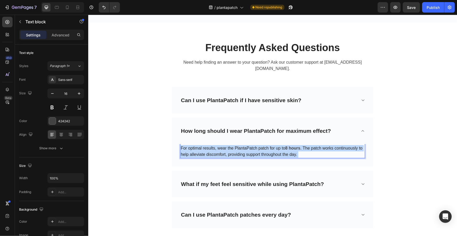
drag, startPoint x: 293, startPoint y: 146, endPoint x: 198, endPoint y: 141, distance: 95.4
click at [214, 145] on p "For optimal results, wear the PlantaPatch patch for up to 8 hours . The patch w…" at bounding box center [272, 151] width 184 height 13
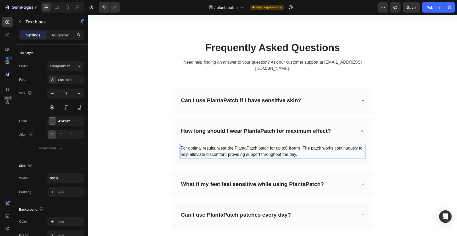
click at [185, 146] on span "For optimal results, wear the PlantaPatch patch for up to" at bounding box center [232, 148] width 104 height 4
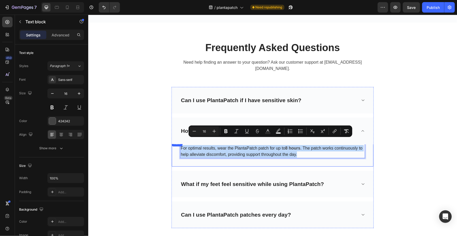
drag, startPoint x: 179, startPoint y: 141, endPoint x: 300, endPoint y: 154, distance: 121.9
click at [300, 154] on div "For optimal results, wear the PlantaPatch patch for up to 8 hours . The patch w…" at bounding box center [273, 153] width 202 height 26
